Goal: Navigation & Orientation: Find specific page/section

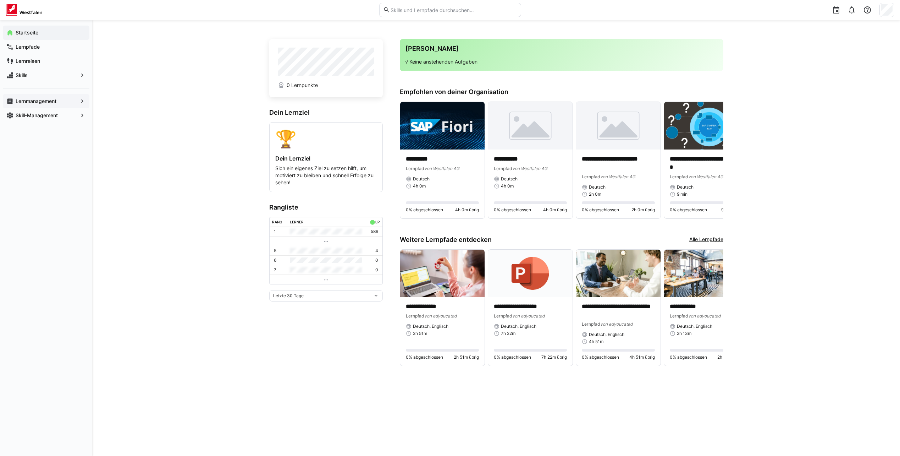
click at [35, 105] on div "Lernmanagement" at bounding box center [46, 101] width 87 height 14
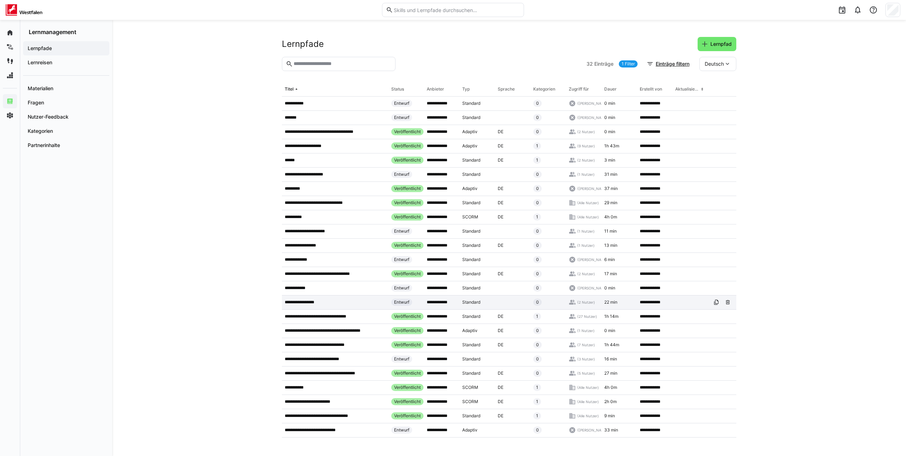
click at [301, 301] on p "**********" at bounding box center [303, 302] width 36 height 6
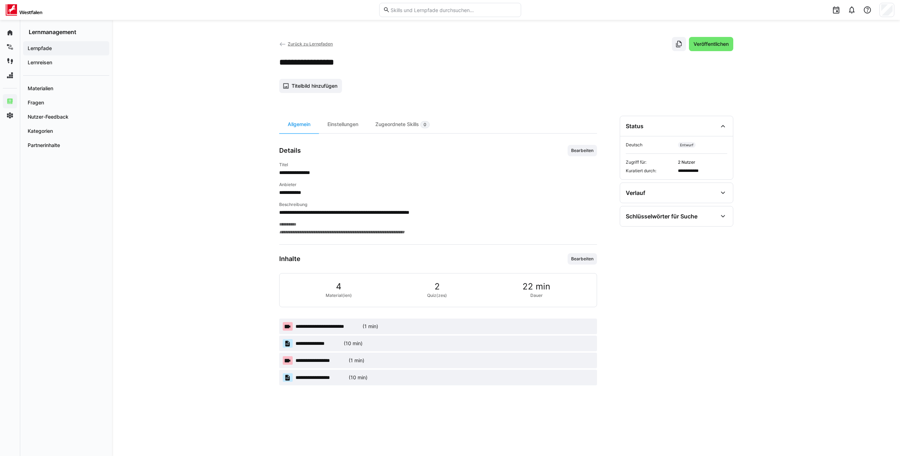
drag, startPoint x: 790, startPoint y: 117, endPoint x: 785, endPoint y: 92, distance: 25.2
click at [785, 92] on div "**********" at bounding box center [506, 238] width 788 height 436
